Goal: Information Seeking & Learning: Learn about a topic

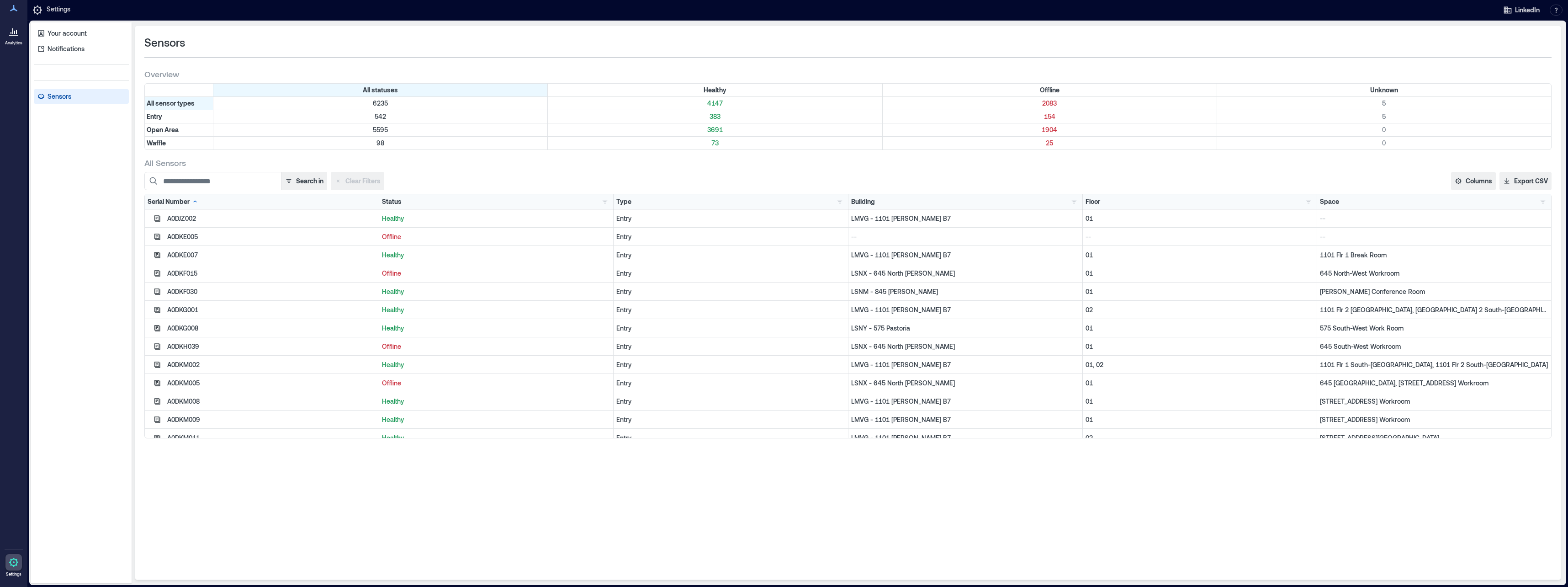
click at [1349, 499] on div "Sensors Overview All statuses Healthy Offline Unknown All sensor types [CREDIT_…" at bounding box center [848, 303] width 1426 height 554
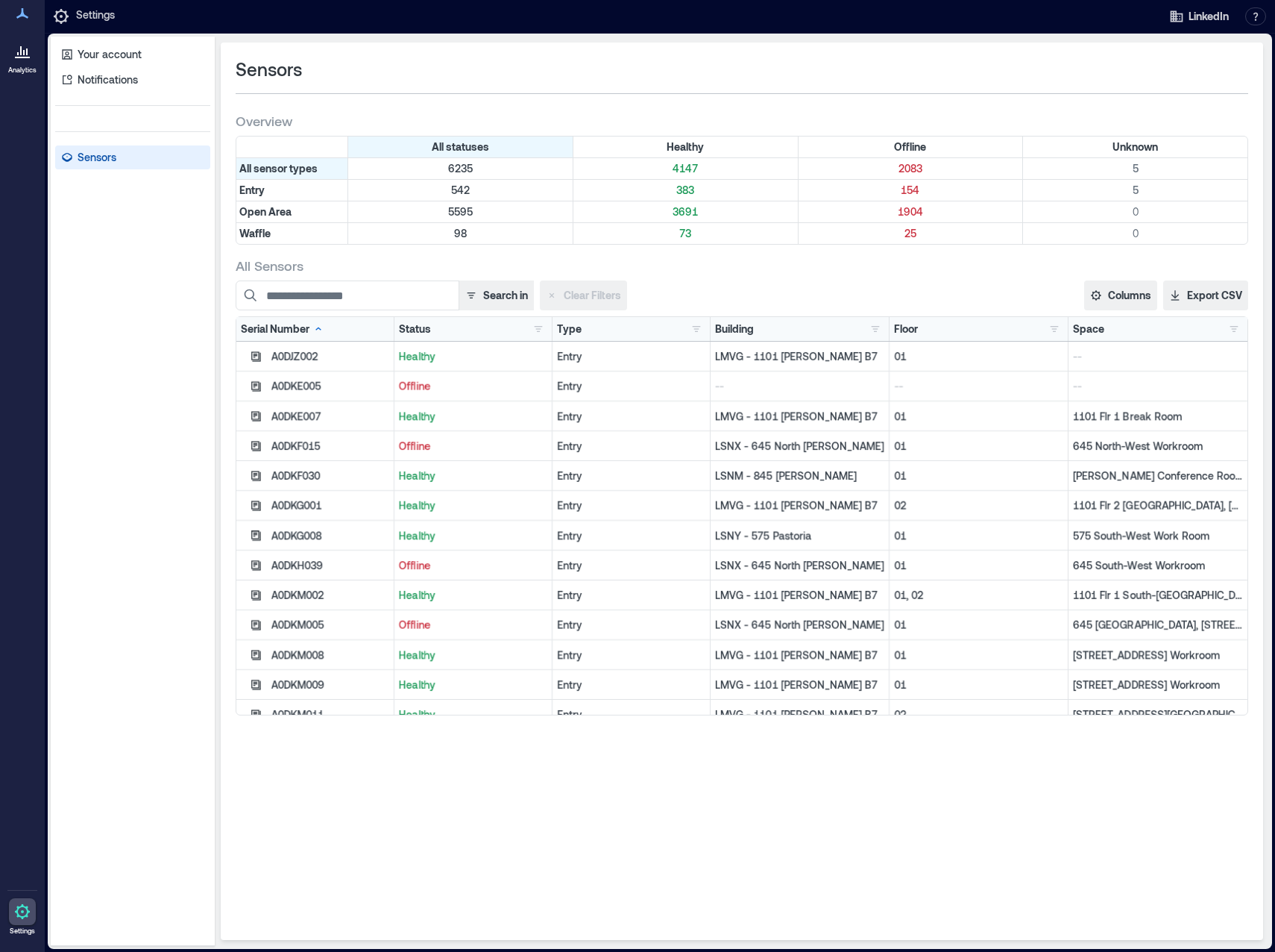
click at [25, 63] on div at bounding box center [22, 51] width 27 height 27
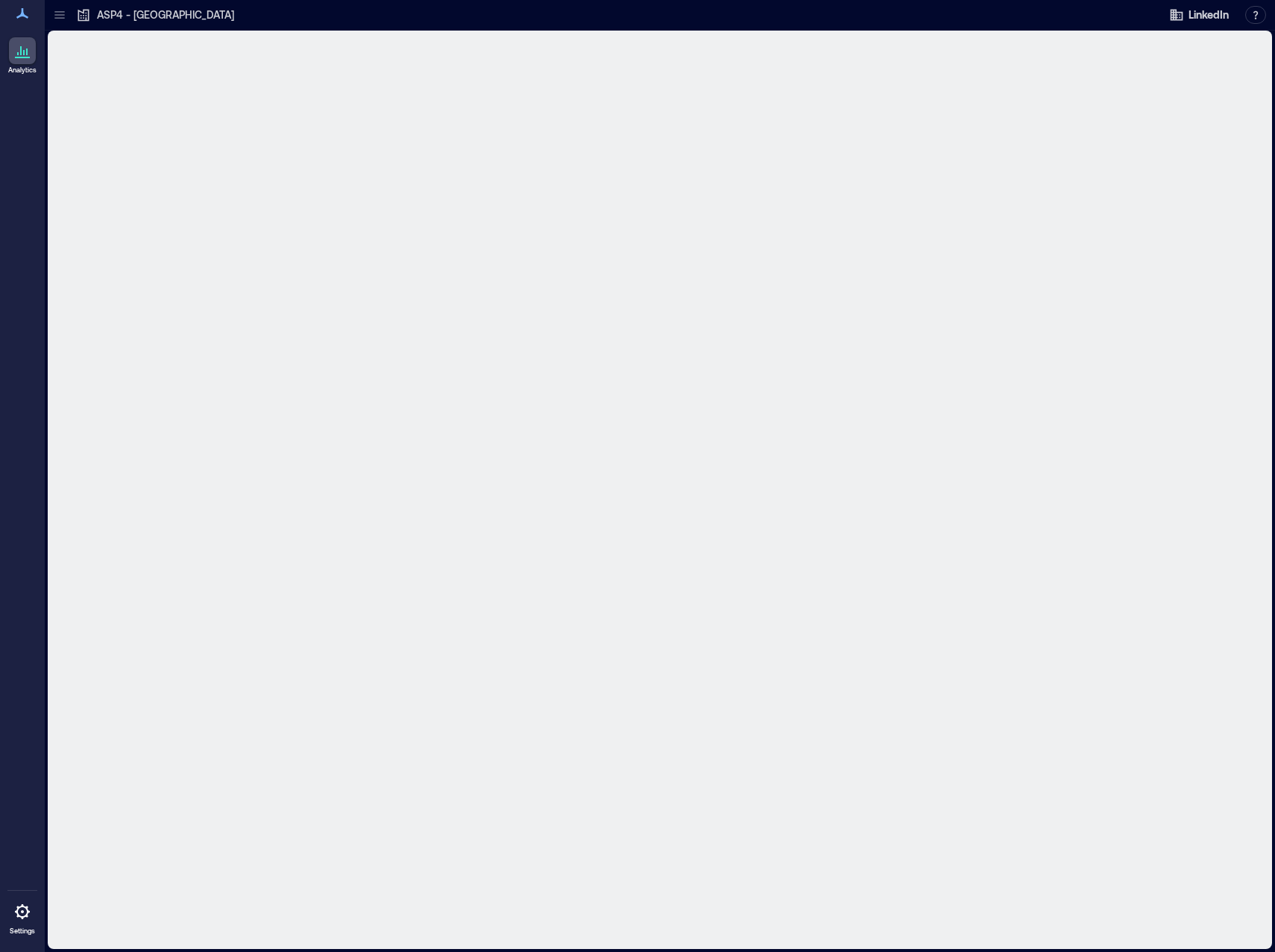
click at [62, 8] on icon at bounding box center [60, 15] width 15 height 15
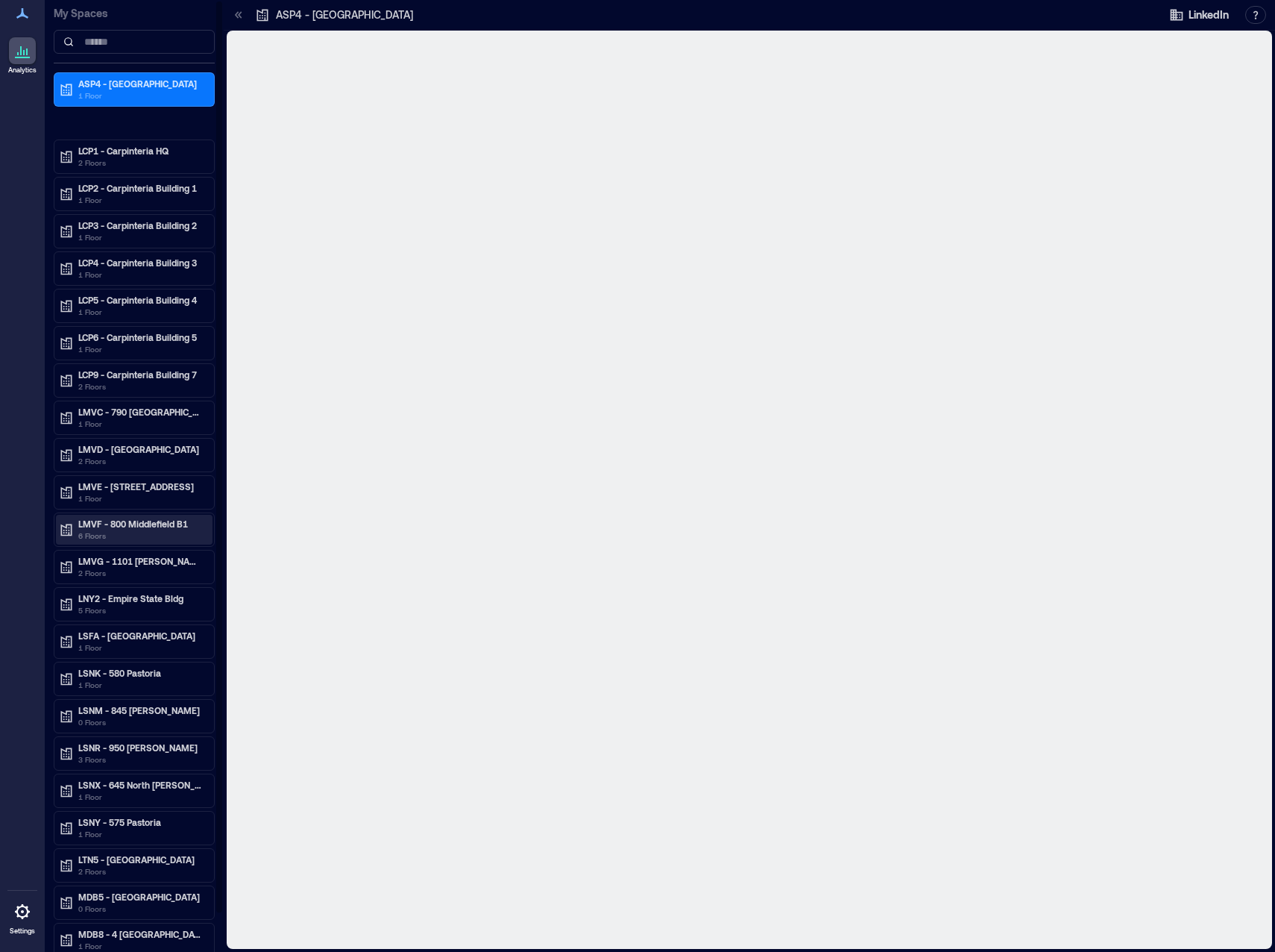
click at [92, 523] on p "LMVF - 800 Middlefield B1" at bounding box center [141, 524] width 125 height 12
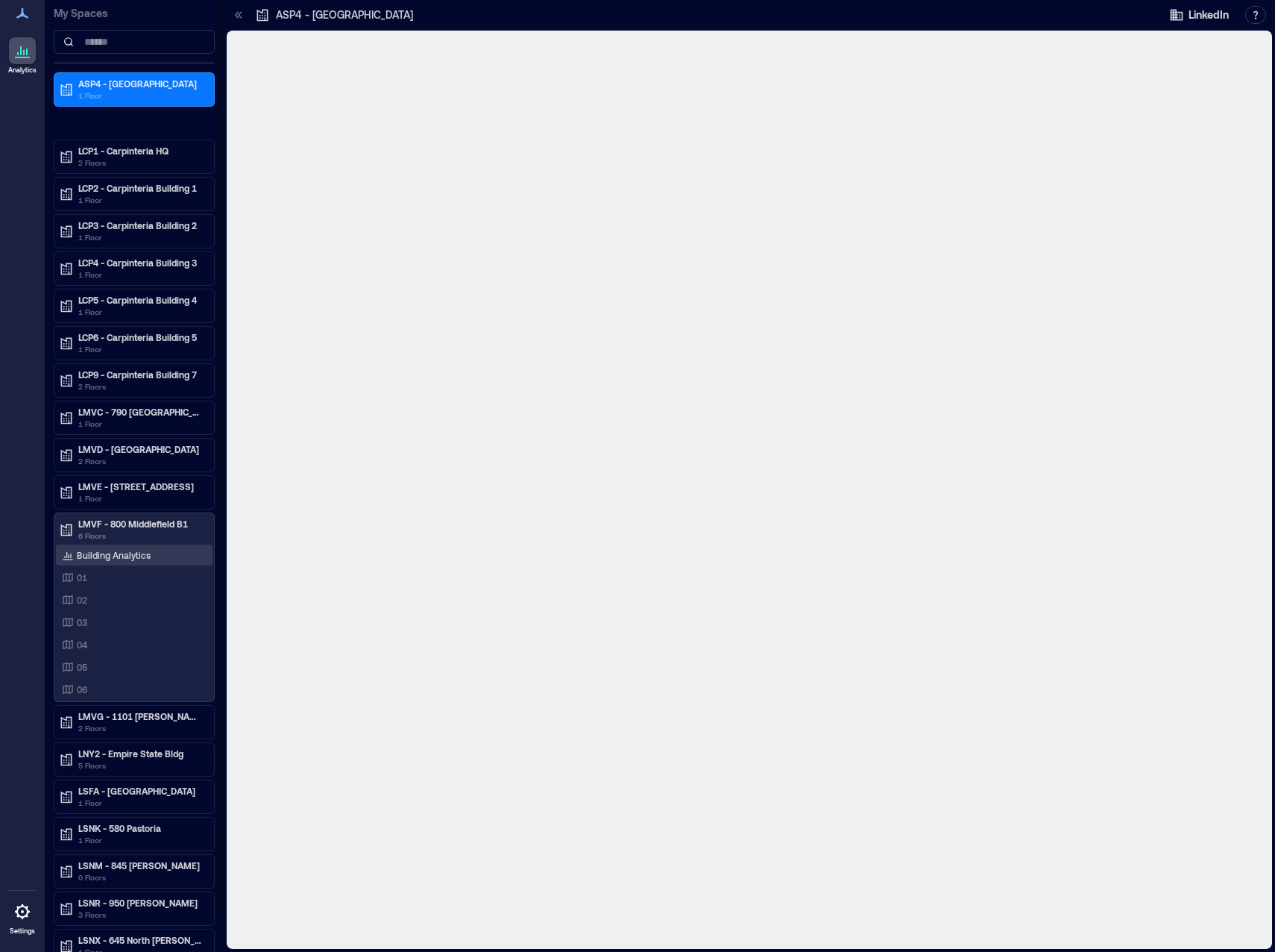
click at [120, 552] on p "Building Analytics" at bounding box center [113, 555] width 74 height 12
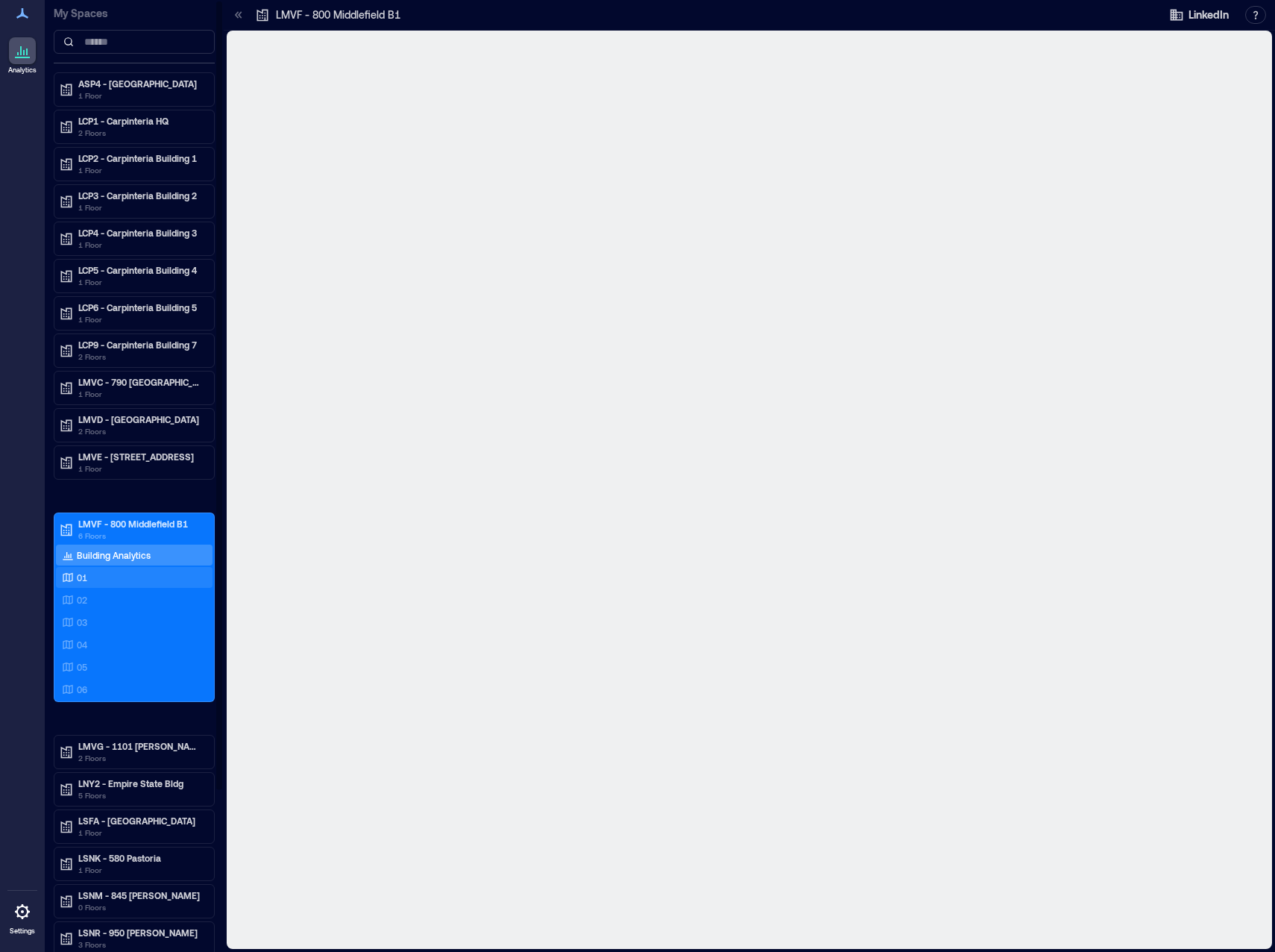
click at [84, 573] on p "01" at bounding box center [81, 577] width 11 height 12
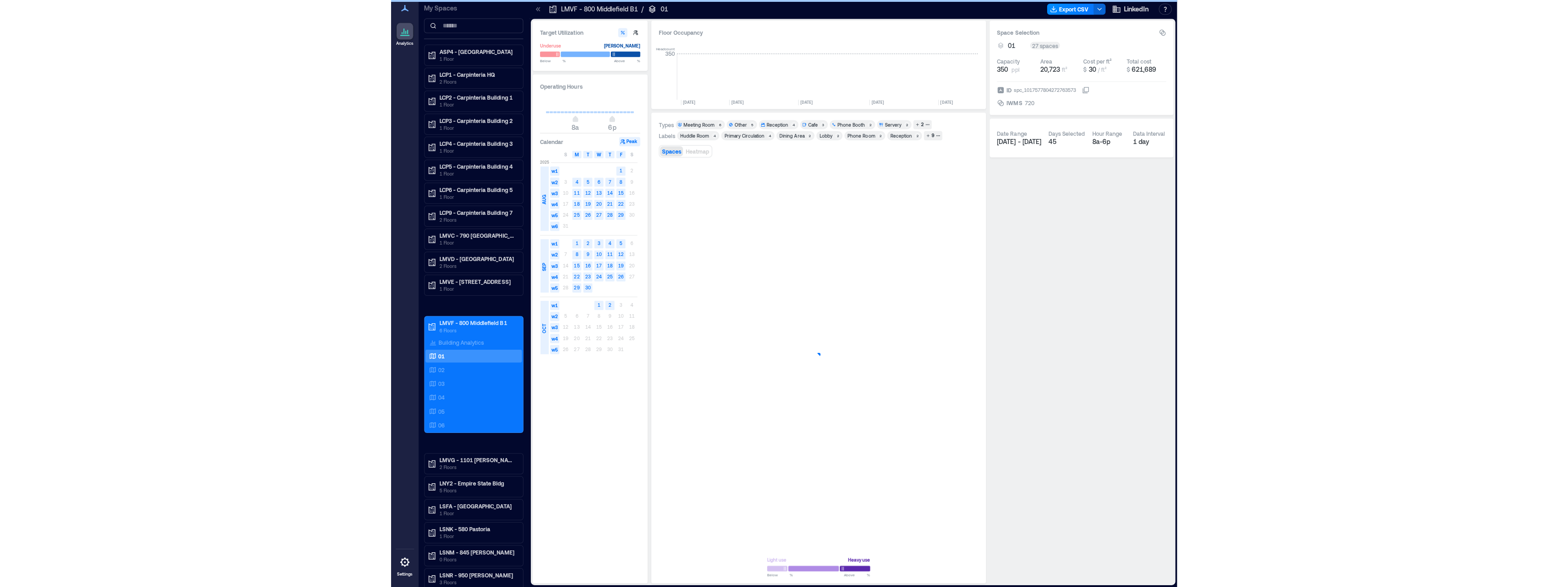
scroll to position [0, 2681]
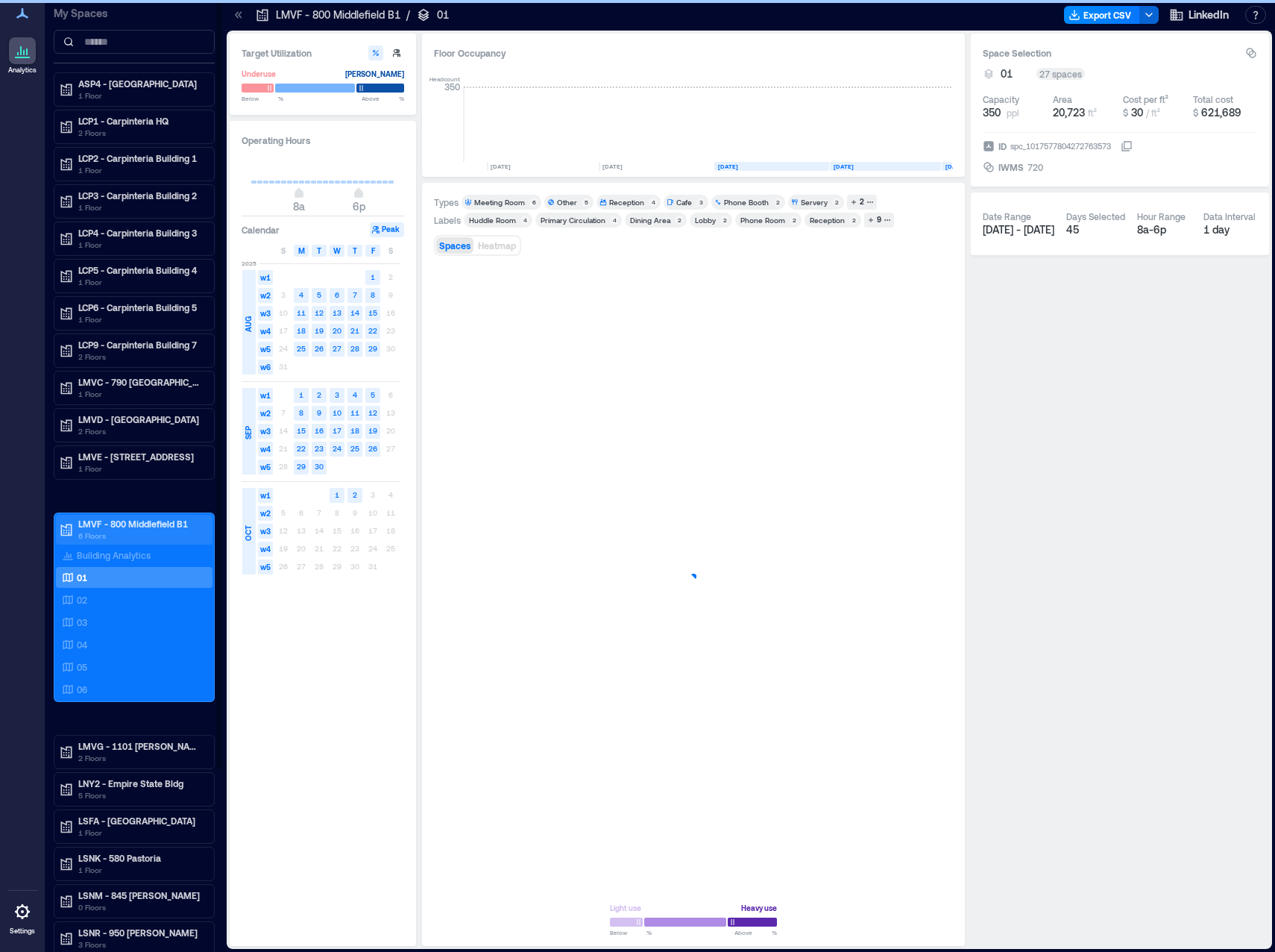
click at [131, 525] on p "LMVF - 800 Middlefield B1" at bounding box center [141, 524] width 125 height 12
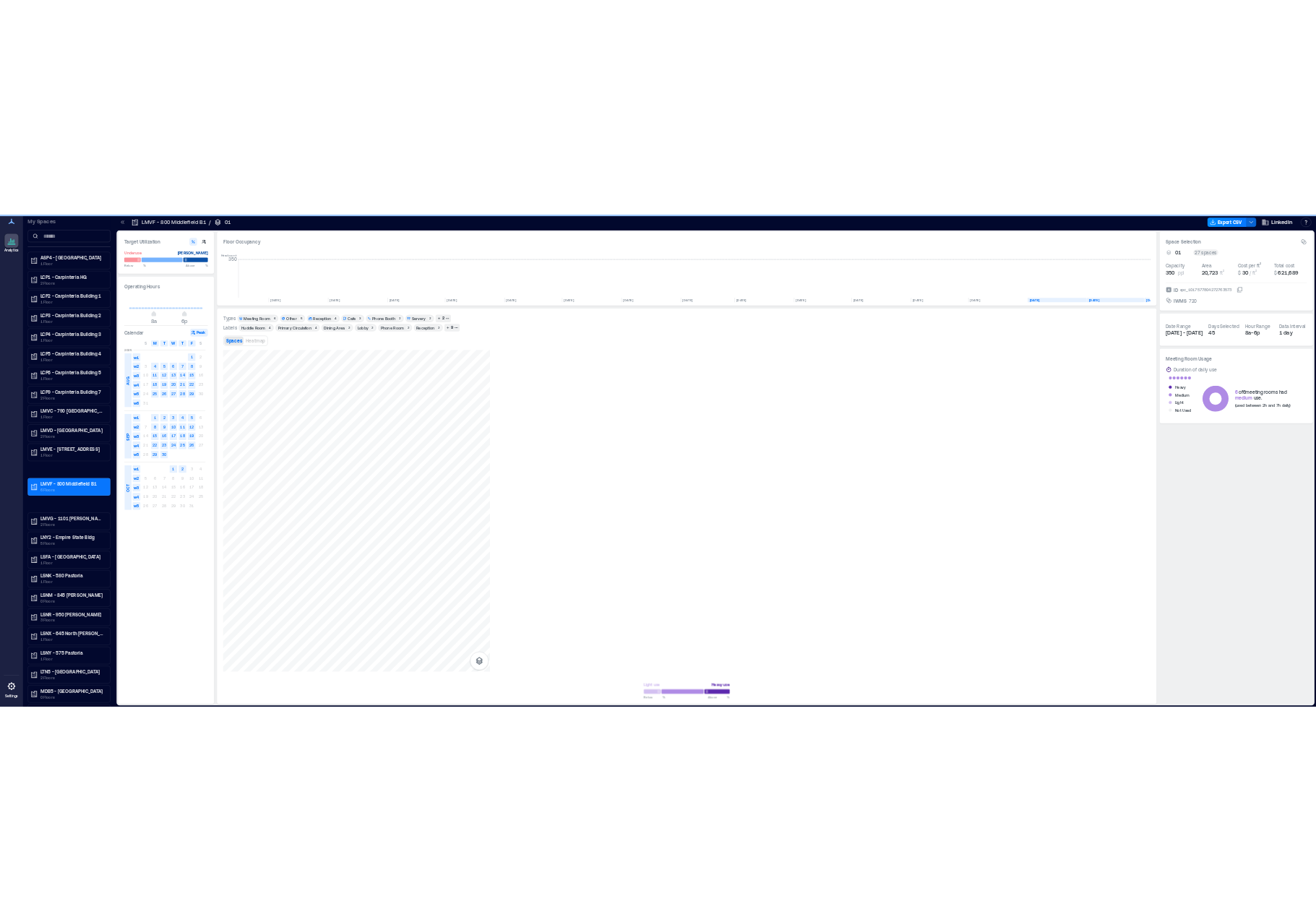
scroll to position [0, 2995]
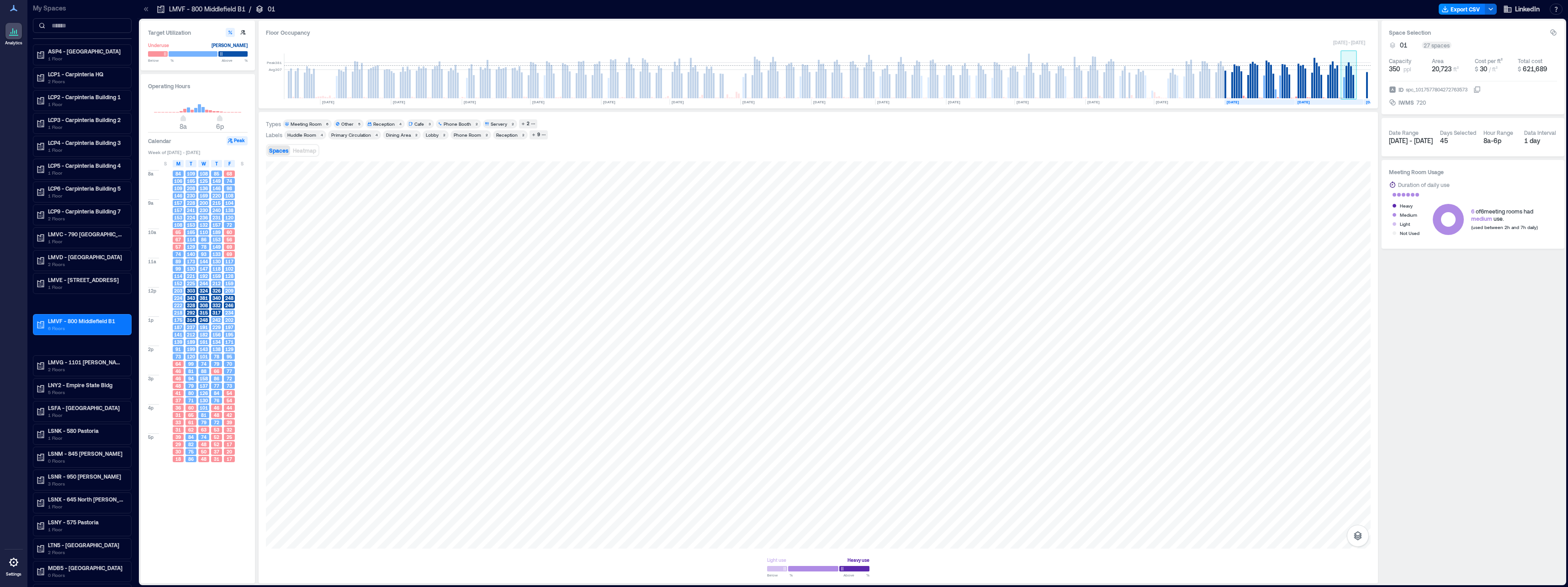
drag, startPoint x: 1223, startPoint y: 55, endPoint x: 1347, endPoint y: 68, distance: 124.7
click at [1347, 68] on rect at bounding box center [1346, 82] width 2 height 32
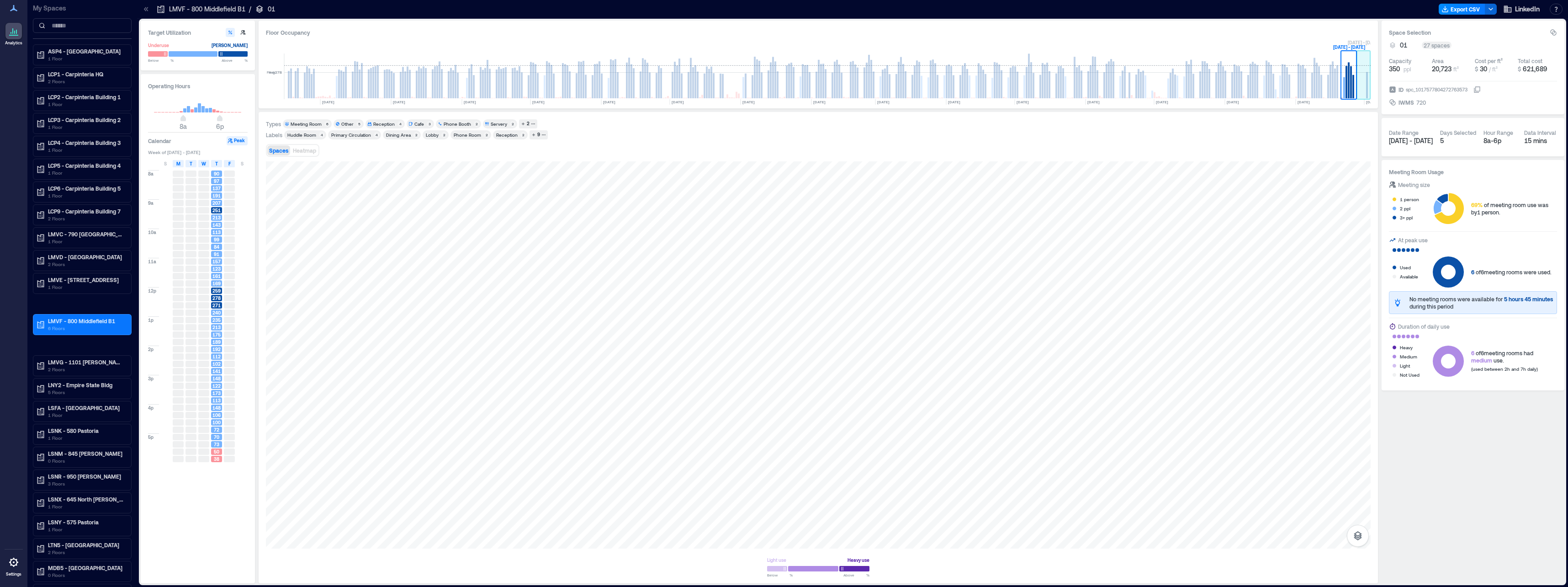
click at [1358, 54] on rect at bounding box center [1363, 76] width 14 height 46
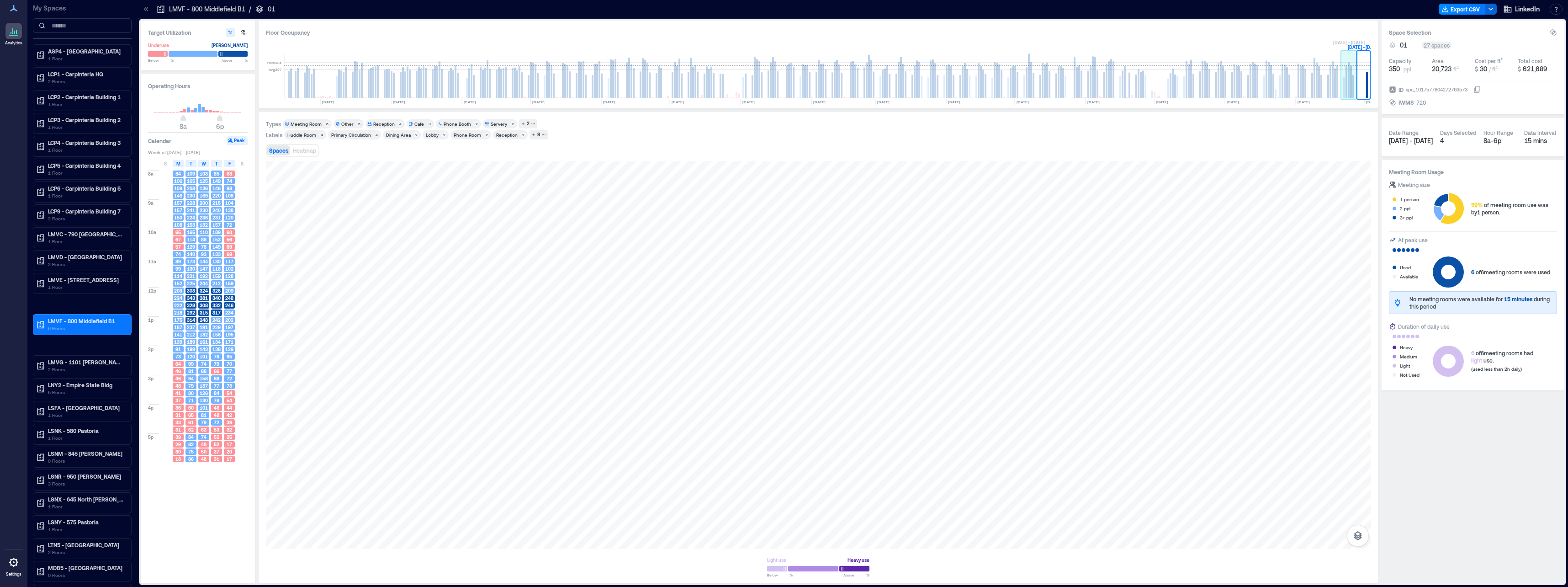
click at [1349, 58] on rect at bounding box center [1349, 76] width 16 height 46
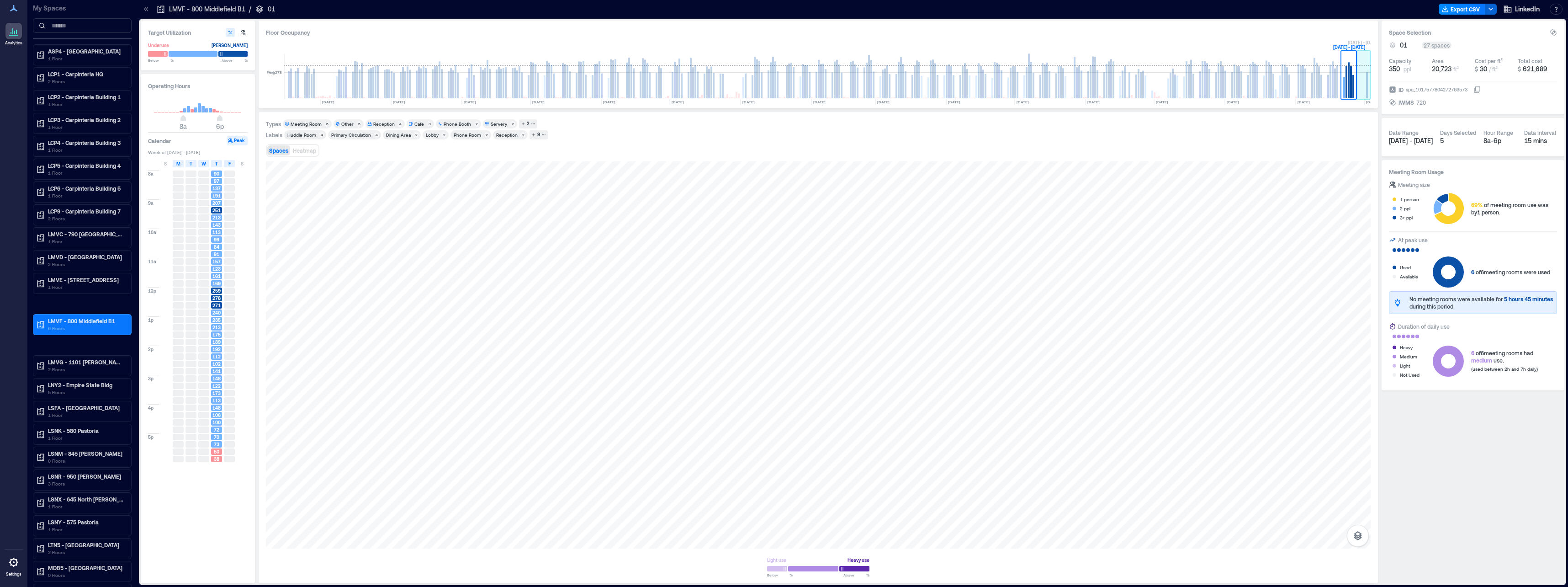
click at [1360, 80] on rect at bounding box center [1363, 76] width 14 height 46
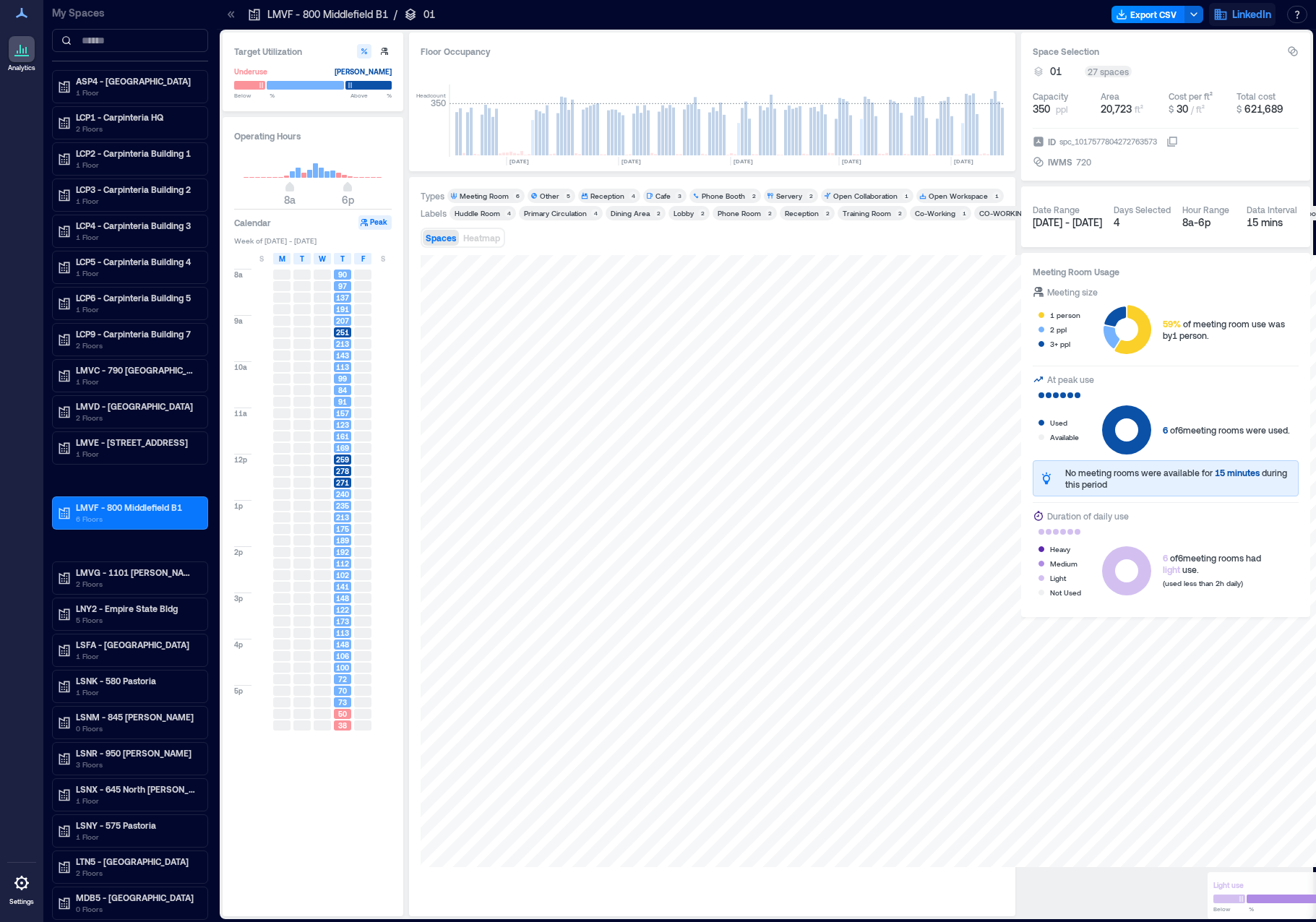
scroll to position [0, 4159]
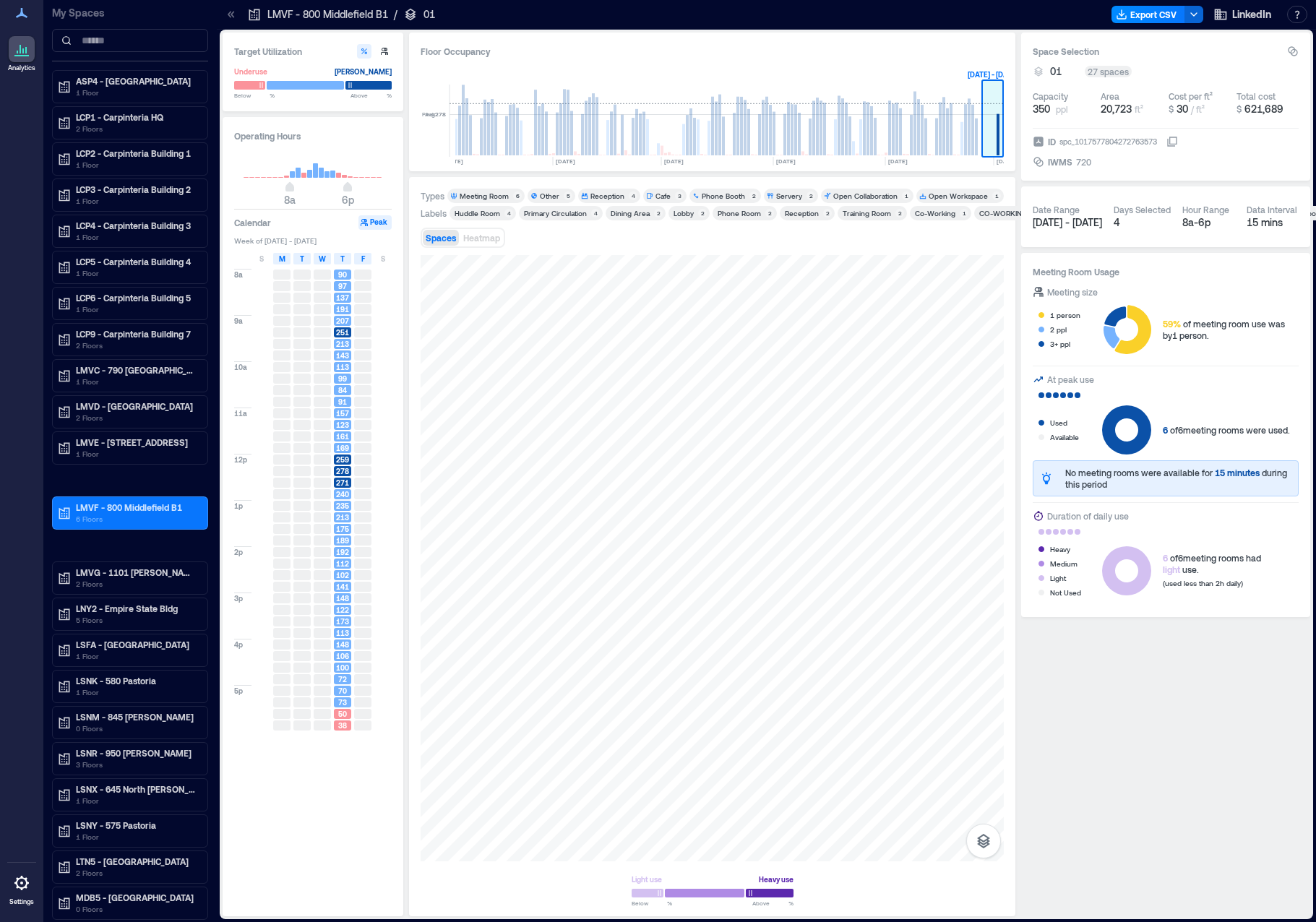
click at [986, 89] on rect at bounding box center [993, 120] width 22 height 72
drag, startPoint x: 948, startPoint y: 53, endPoint x: 1007, endPoint y: 167, distance: 128.4
click at [1007, 167] on div "Floor Occupancy Headcount 350 [DATE] [DATE] [DATE] [DATE] [DATE] [DATE] [DATE] …" at bounding box center [712, 102] width 606 height 139
drag, startPoint x: 1007, startPoint y: 167, endPoint x: 993, endPoint y: 112, distance: 56.8
click at [993, 112] on rect at bounding box center [993, 120] width 22 height 72
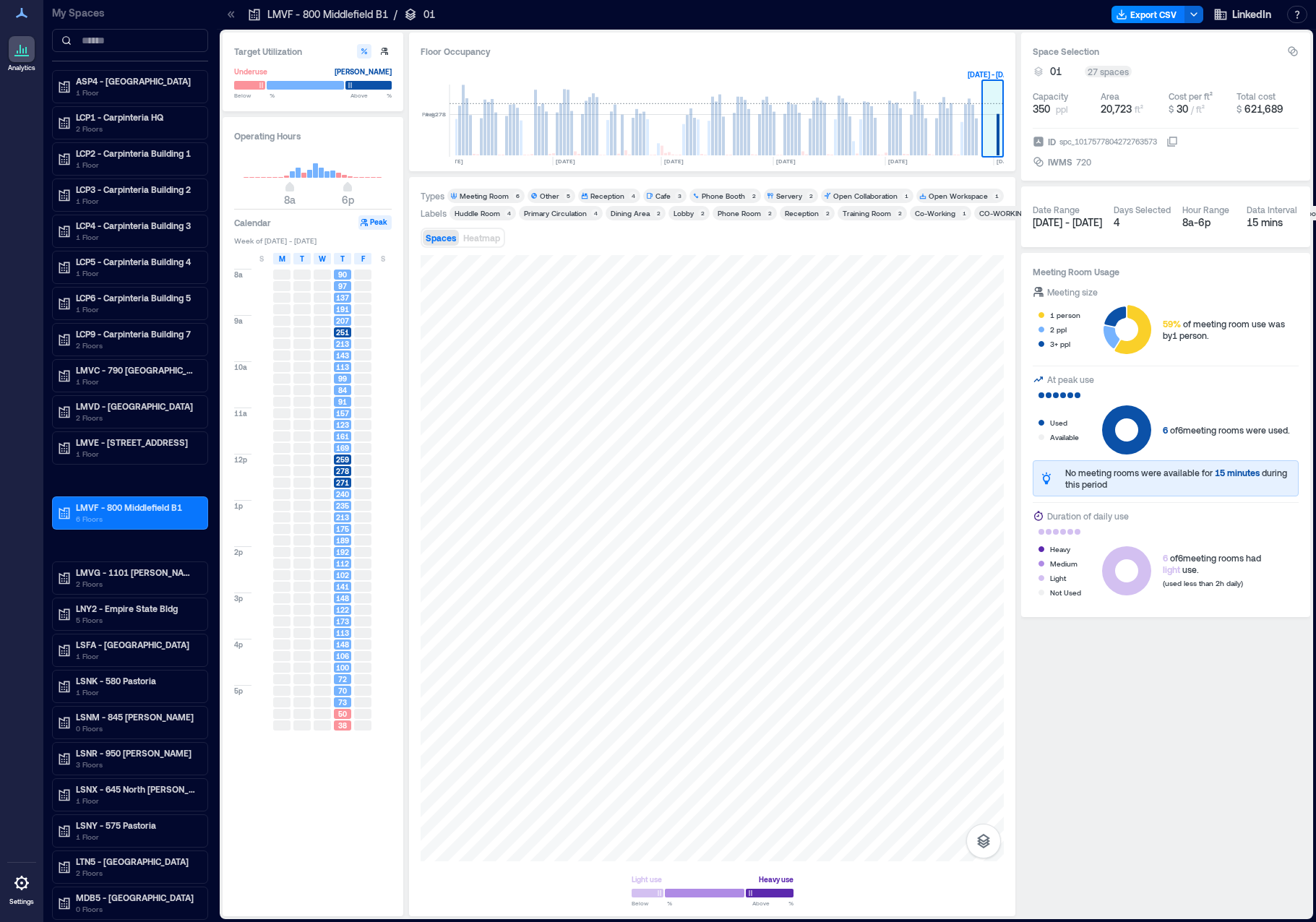
click at [991, 114] on rect at bounding box center [993, 120] width 22 height 72
click at [75, 520] on div "LMVF - 800 Middlefield B1 6 Floors" at bounding box center [127, 513] width 141 height 23
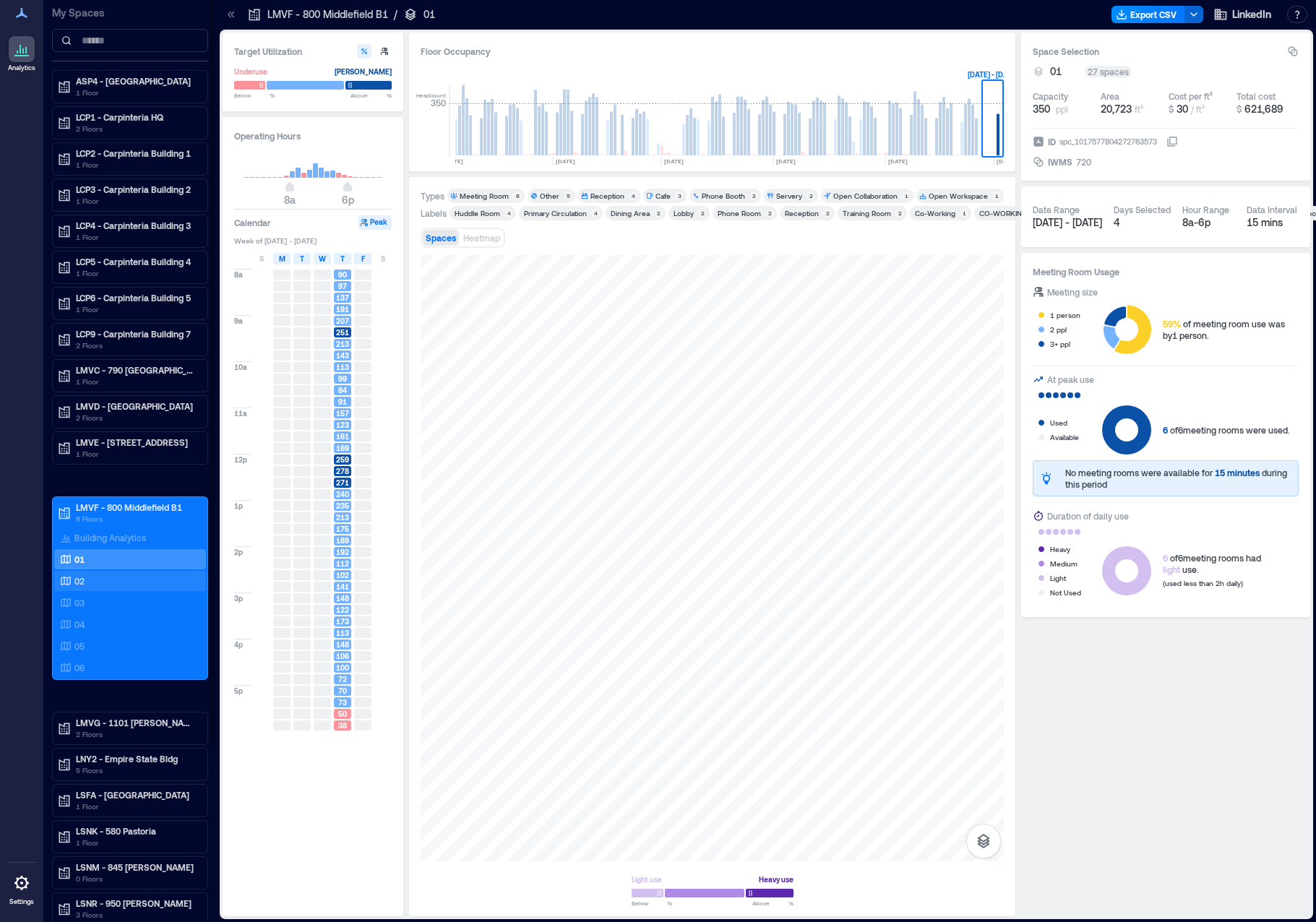
click at [89, 577] on div "02" at bounding box center [127, 580] width 141 height 14
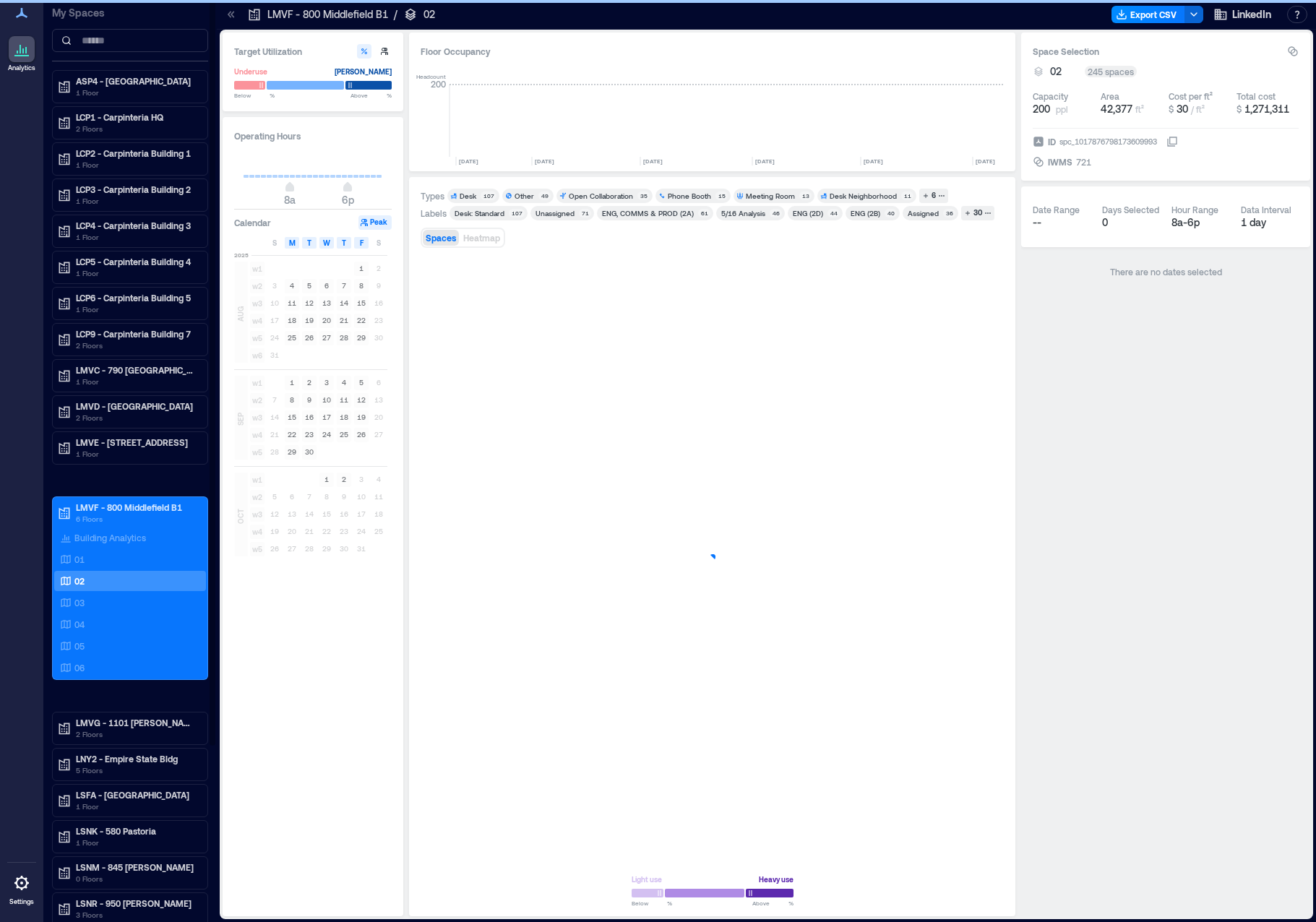
scroll to position [0, 4159]
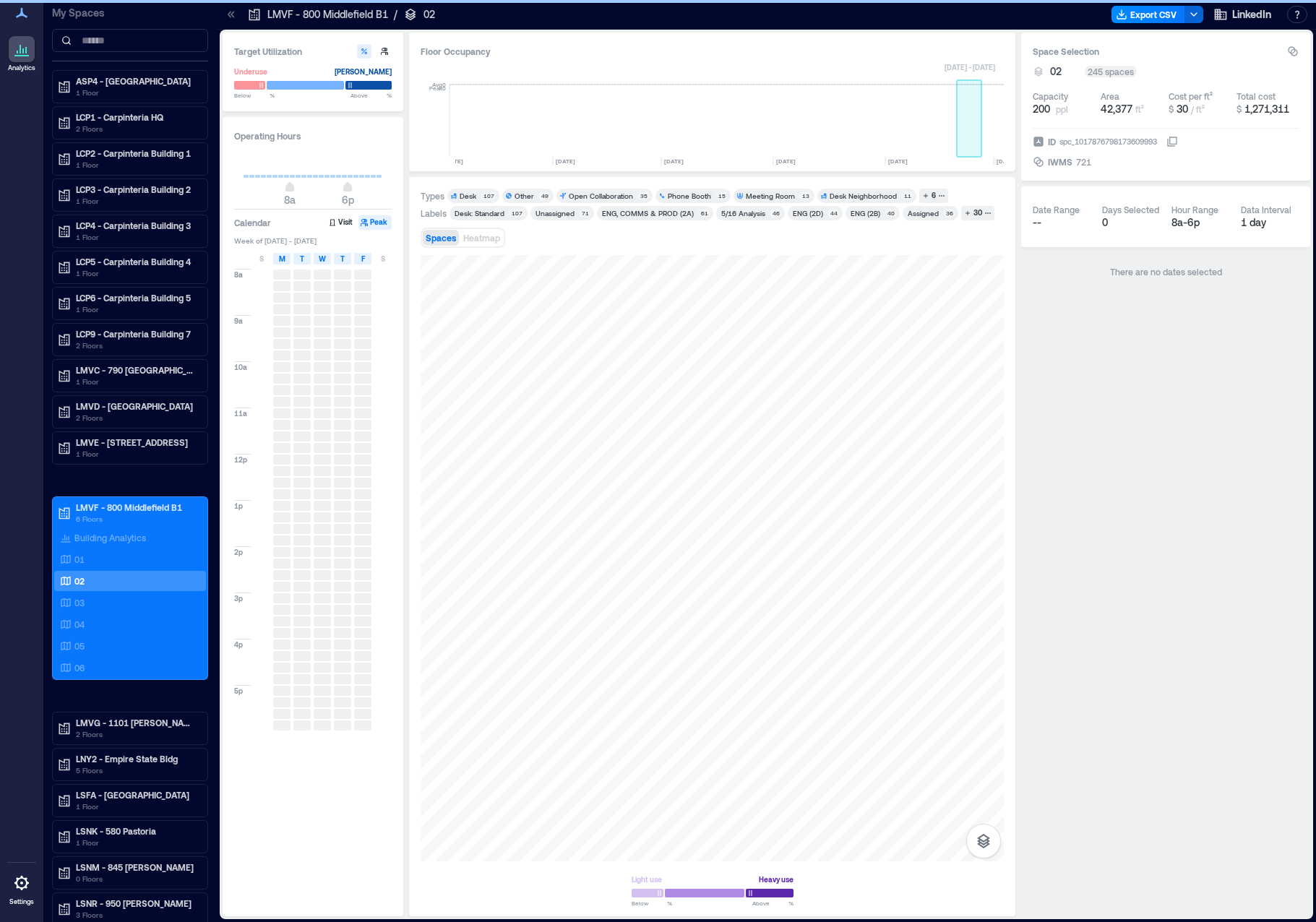
click at [963, 120] on rect at bounding box center [969, 120] width 25 height 72
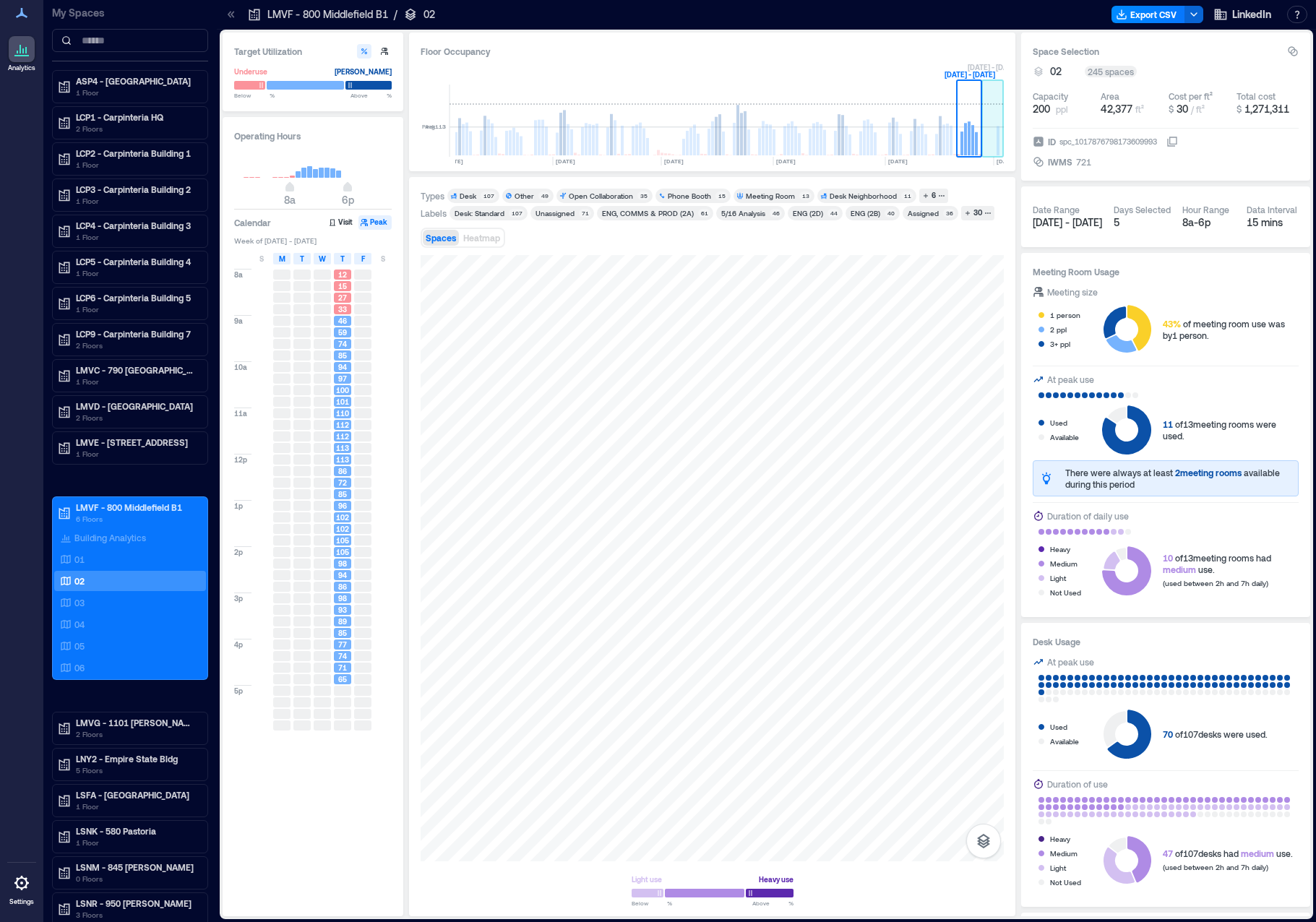
click at [987, 125] on rect at bounding box center [993, 120] width 22 height 72
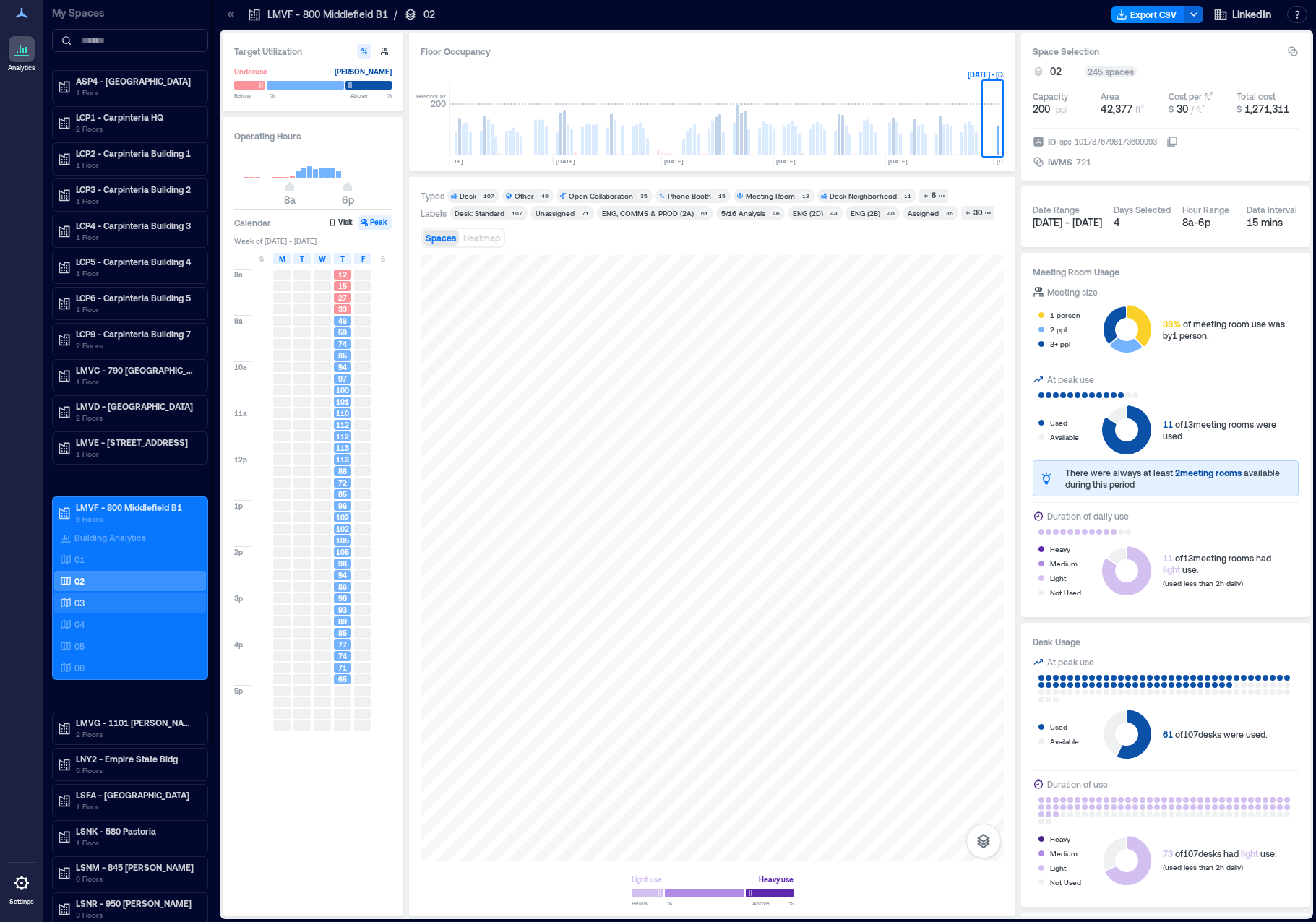
click at [94, 600] on div "03" at bounding box center [127, 602] width 141 height 14
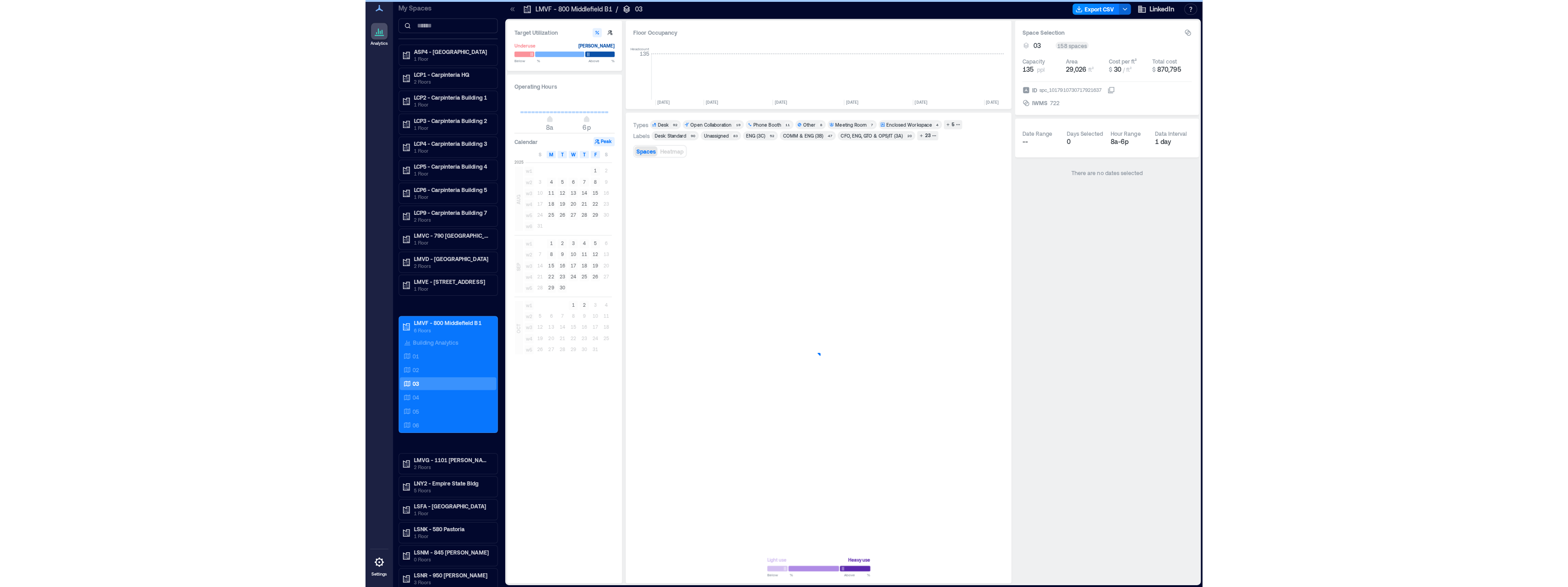
scroll to position [0, 2630]
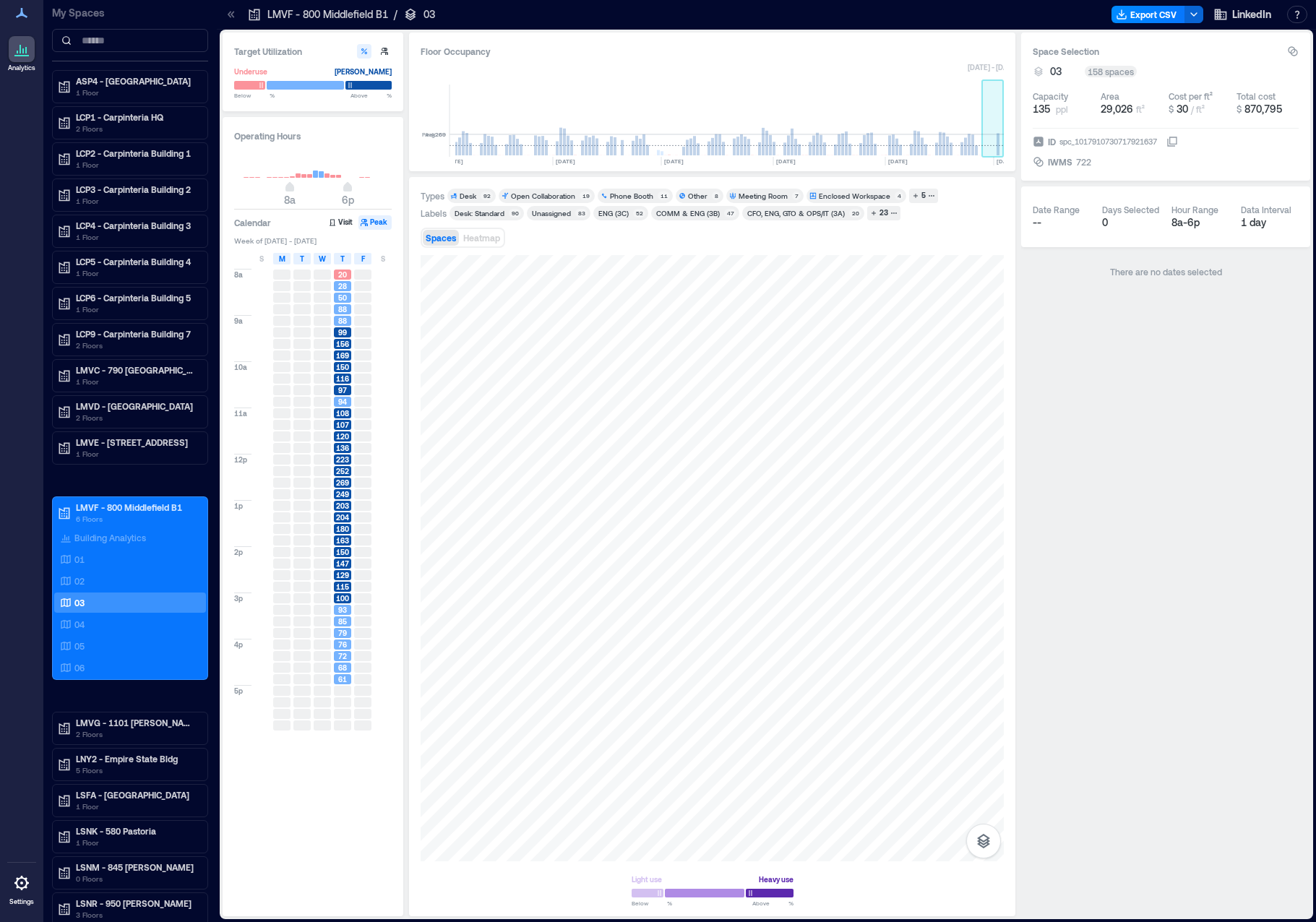
click at [990, 141] on rect at bounding box center [993, 120] width 22 height 72
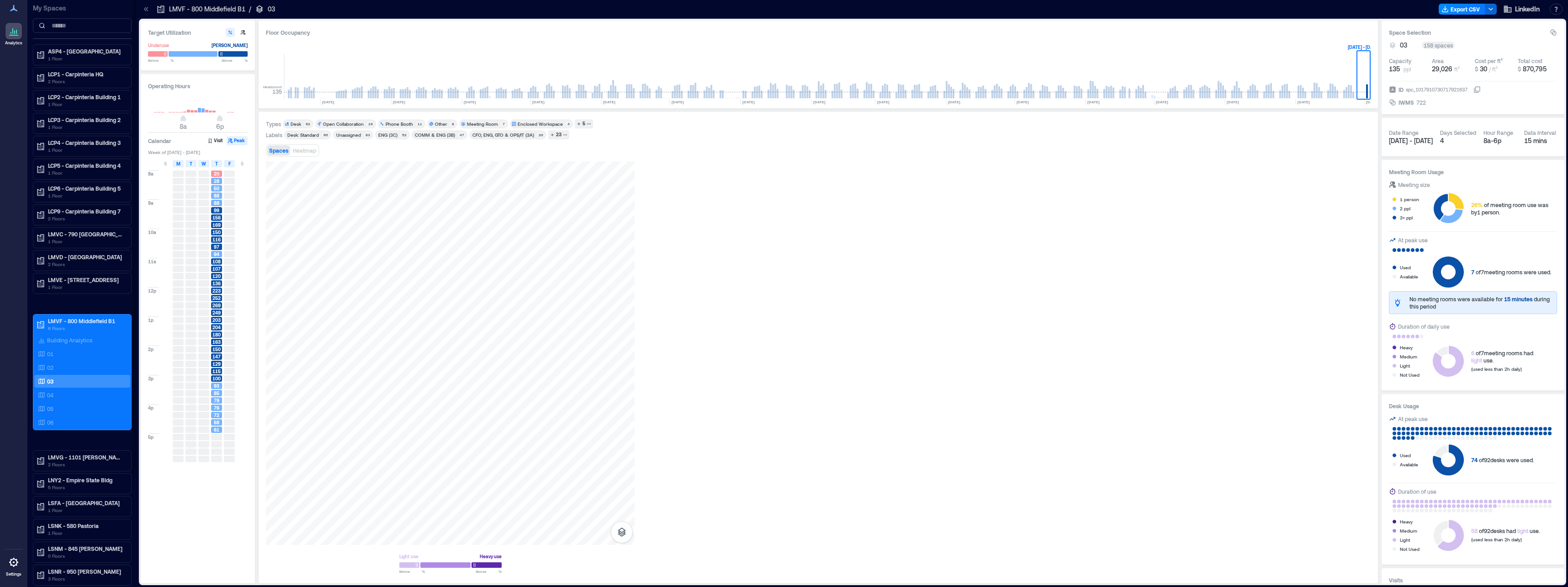
scroll to position [0, 1894]
